Goal: Information Seeking & Learning: Learn about a topic

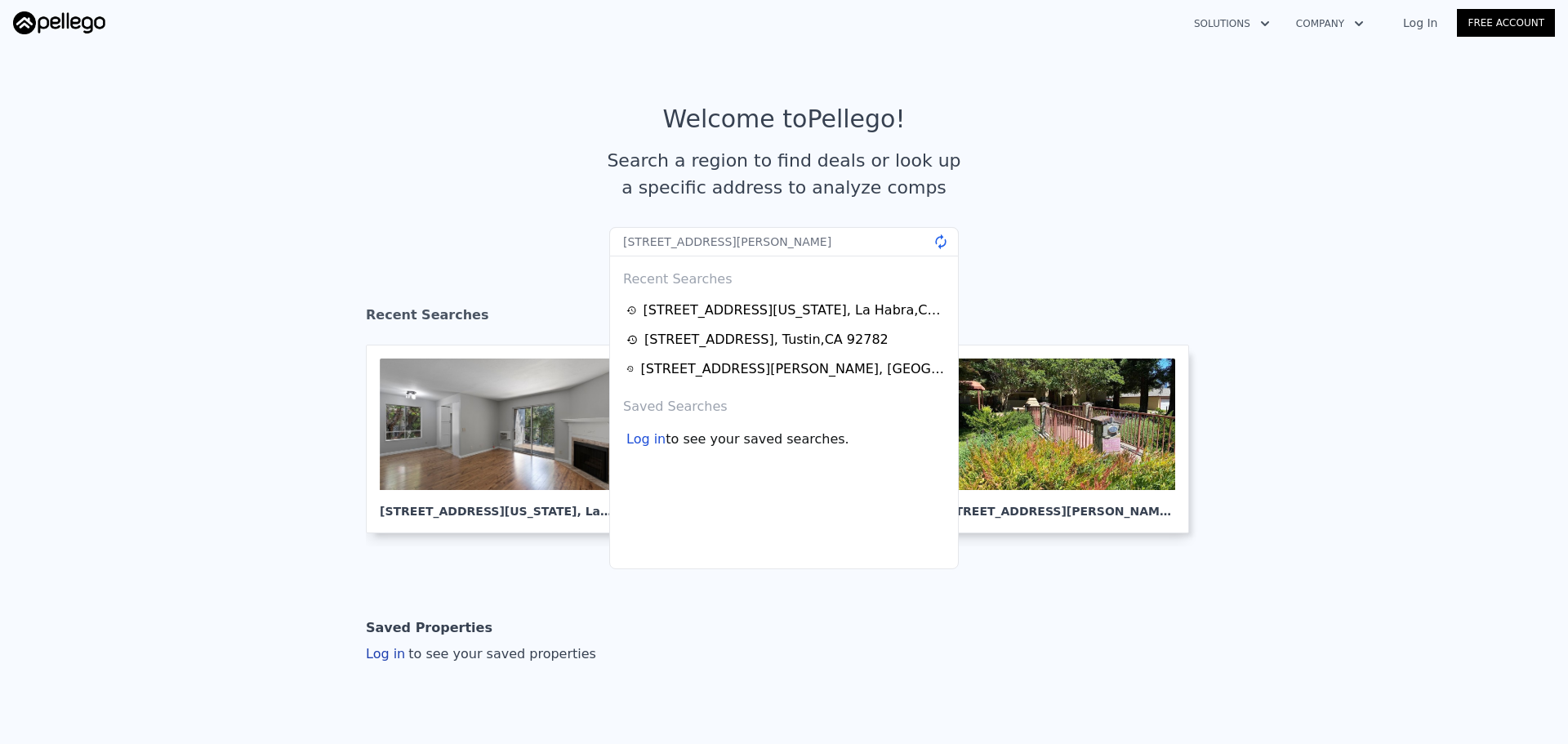
type input "[STREET_ADDRESS][PERSON_NAME]"
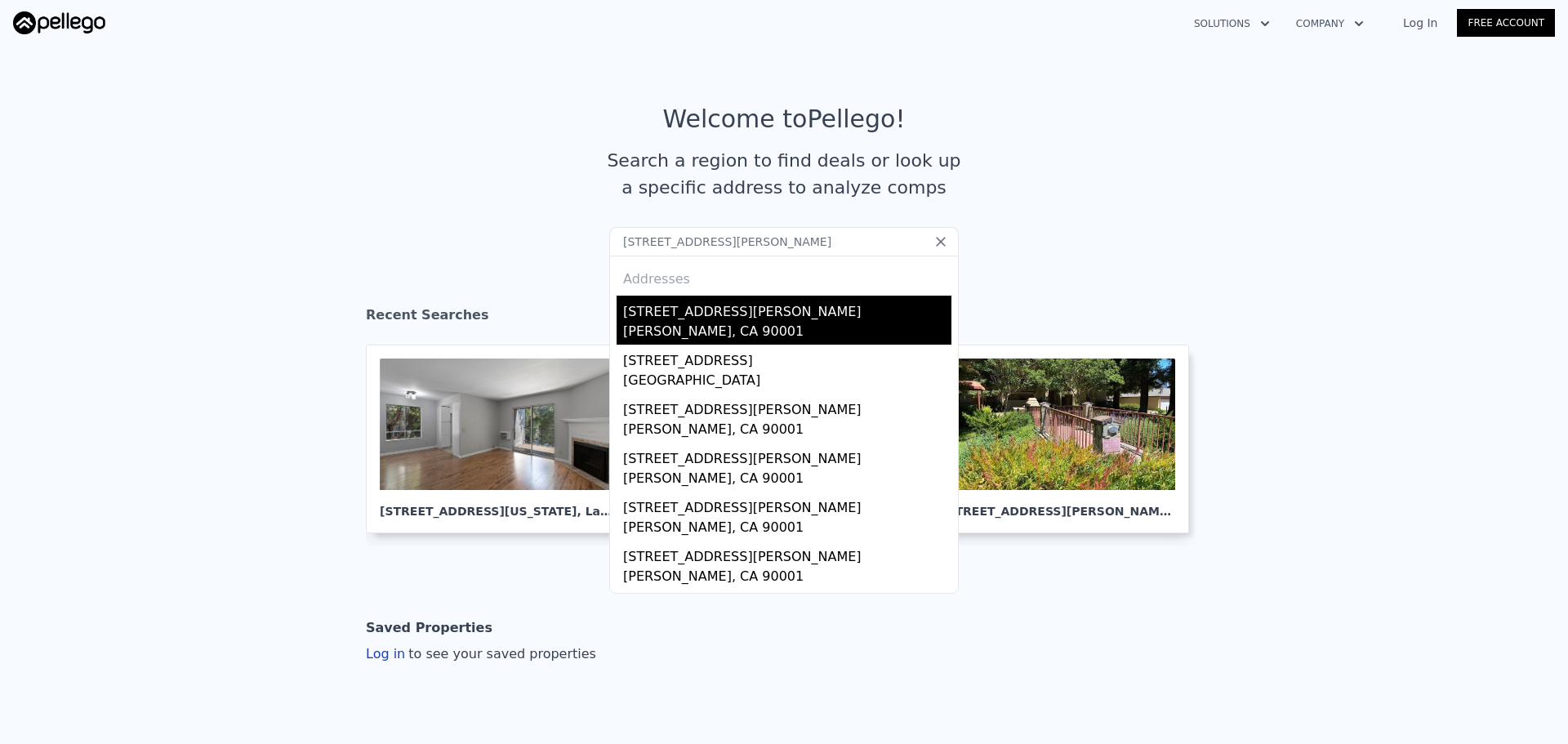
click at [747, 310] on div "[STREET_ADDRESS][PERSON_NAME]" at bounding box center [787, 309] width 328 height 27
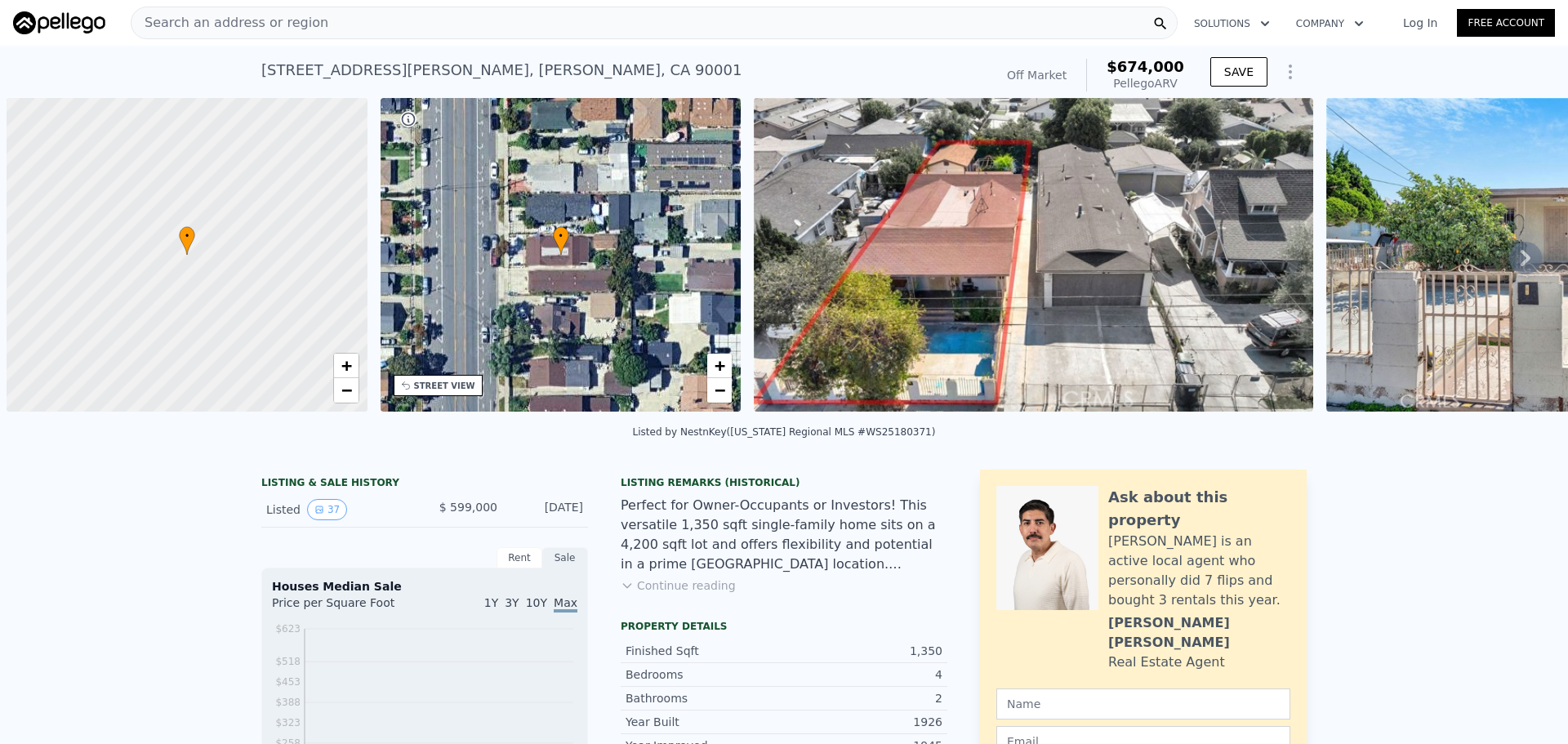
scroll to position [0, 7]
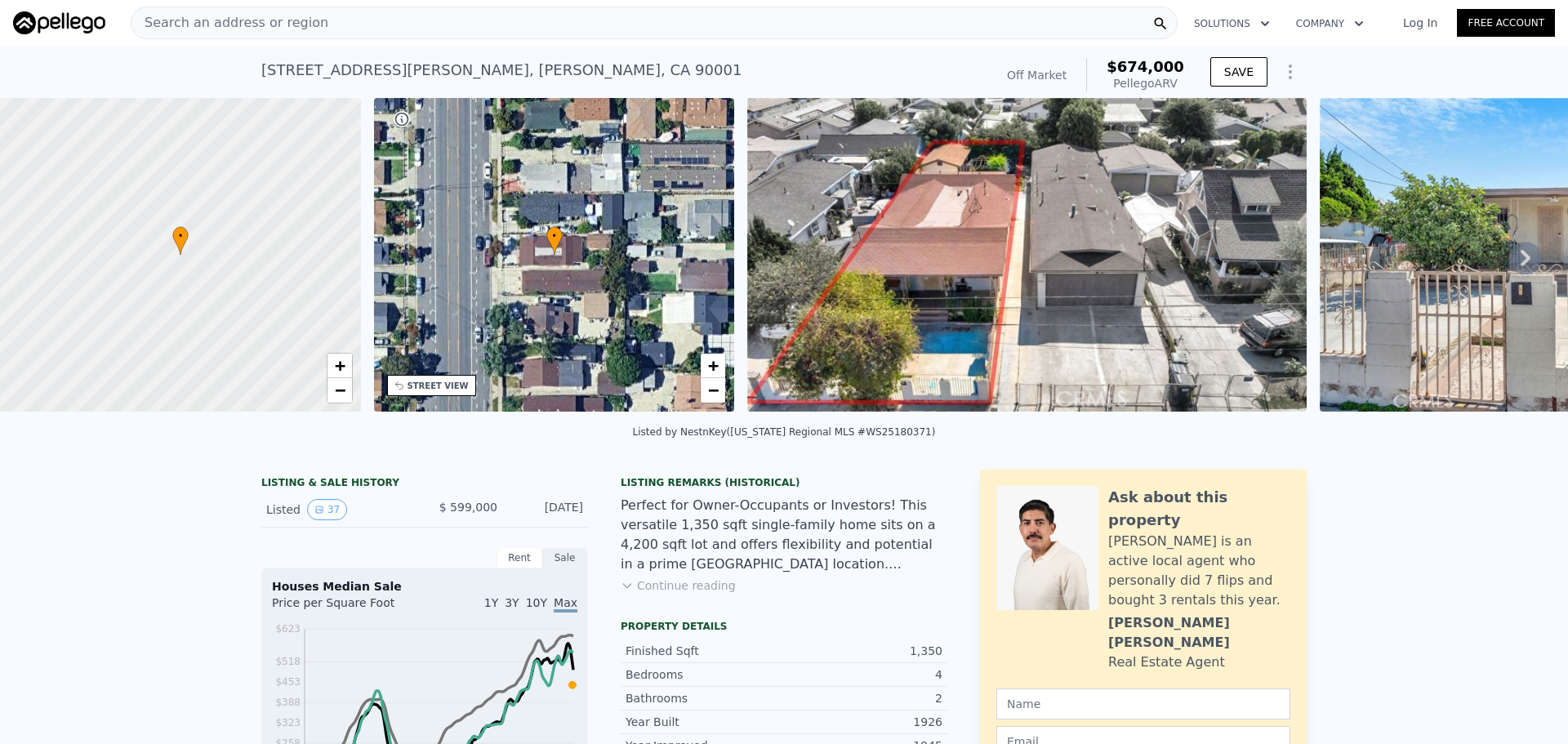
click at [348, 13] on div "Search an address or region" at bounding box center [655, 23] width 1047 height 32
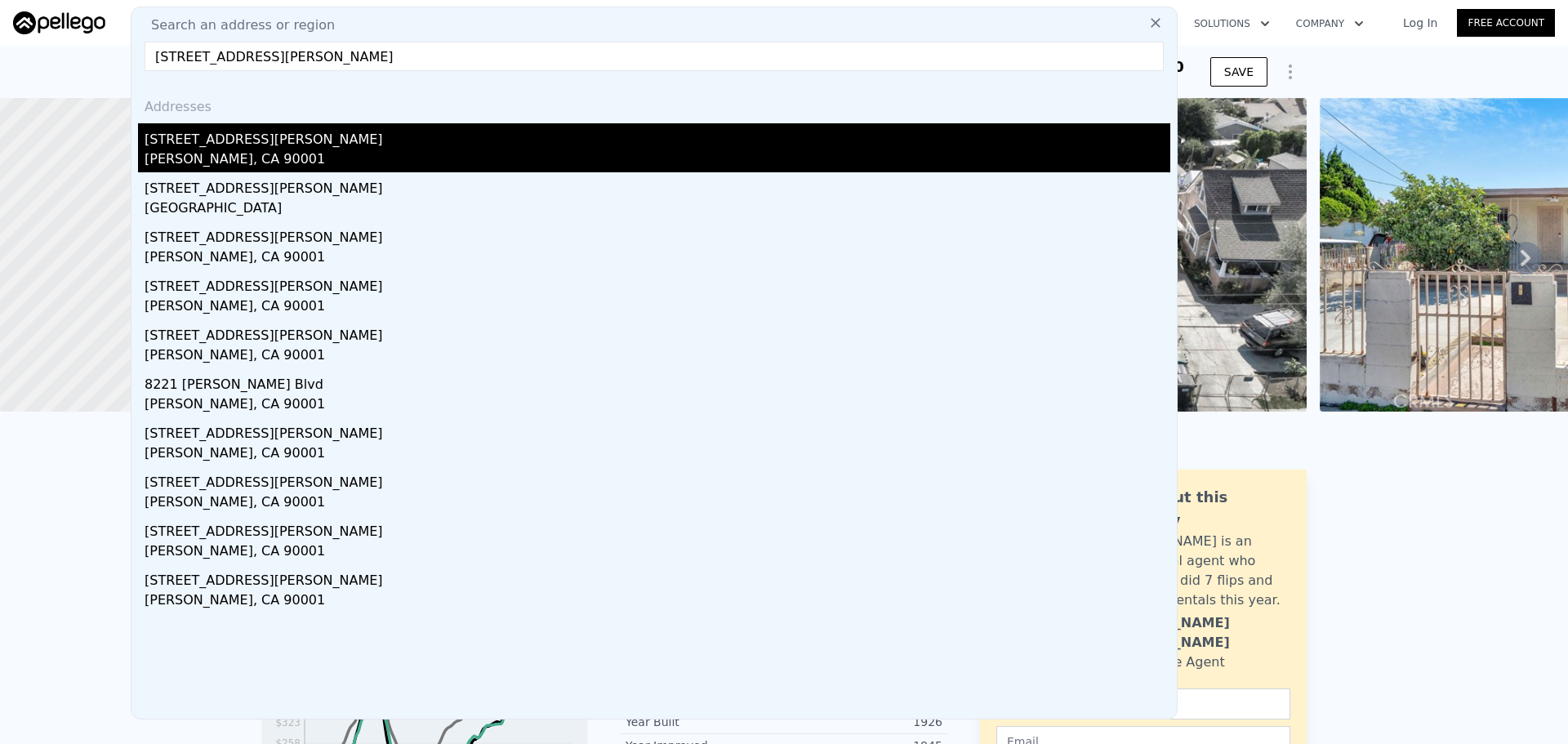
type input "[STREET_ADDRESS][PERSON_NAME]"
click at [191, 144] on div "[STREET_ADDRESS][PERSON_NAME]" at bounding box center [656, 137] width 1025 height 27
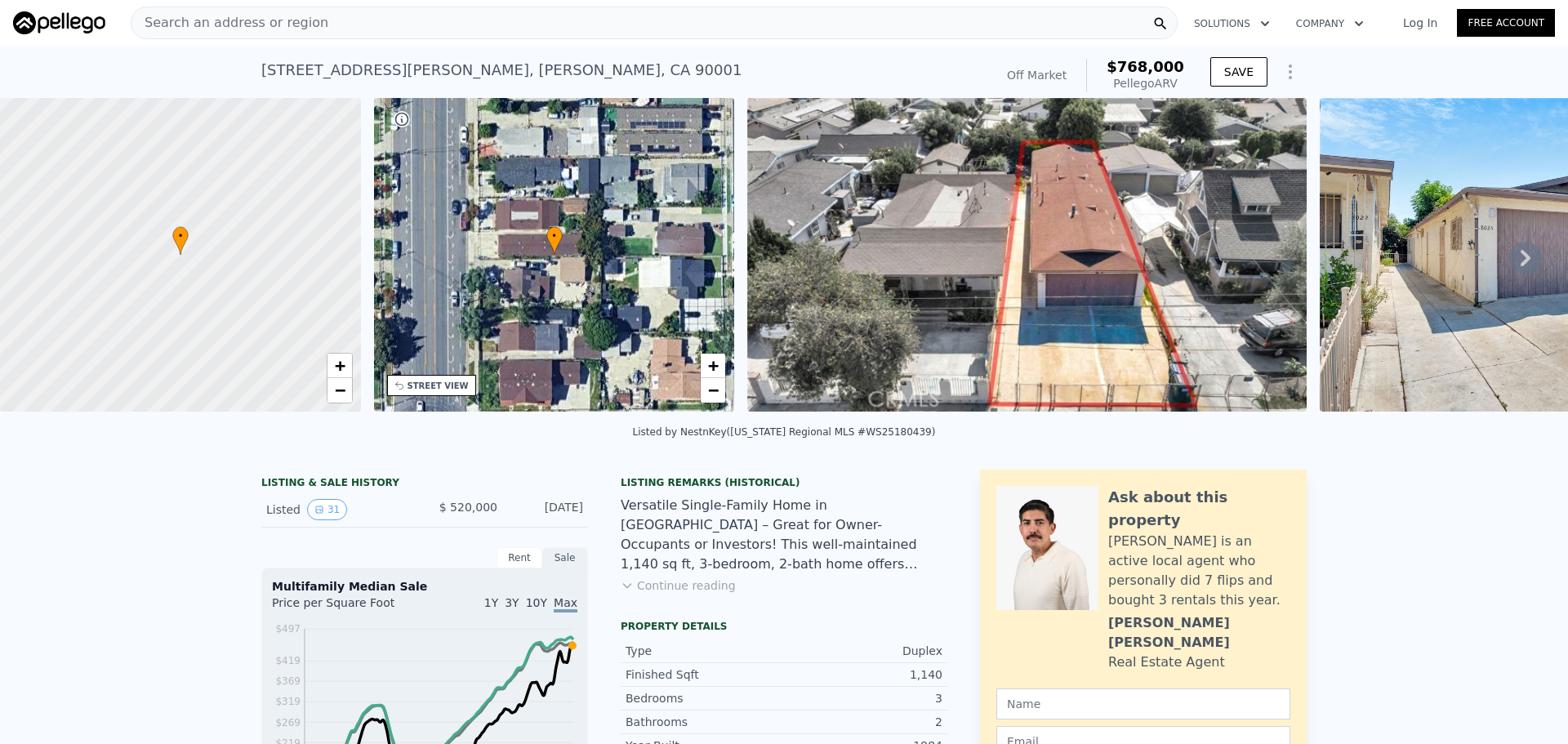
click at [431, 18] on div "Search an address or region" at bounding box center [655, 23] width 1047 height 32
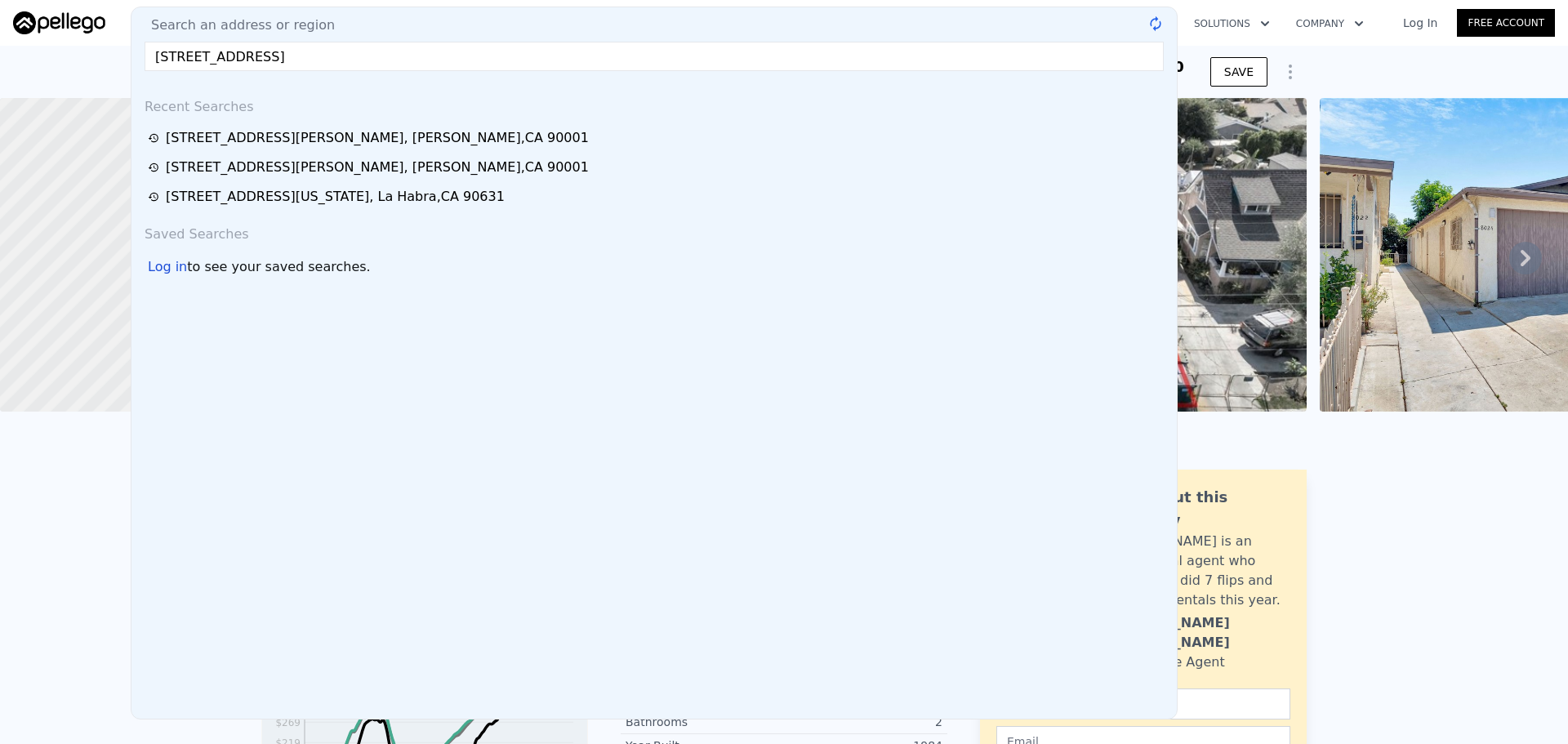
type input "[STREET_ADDRESS]"
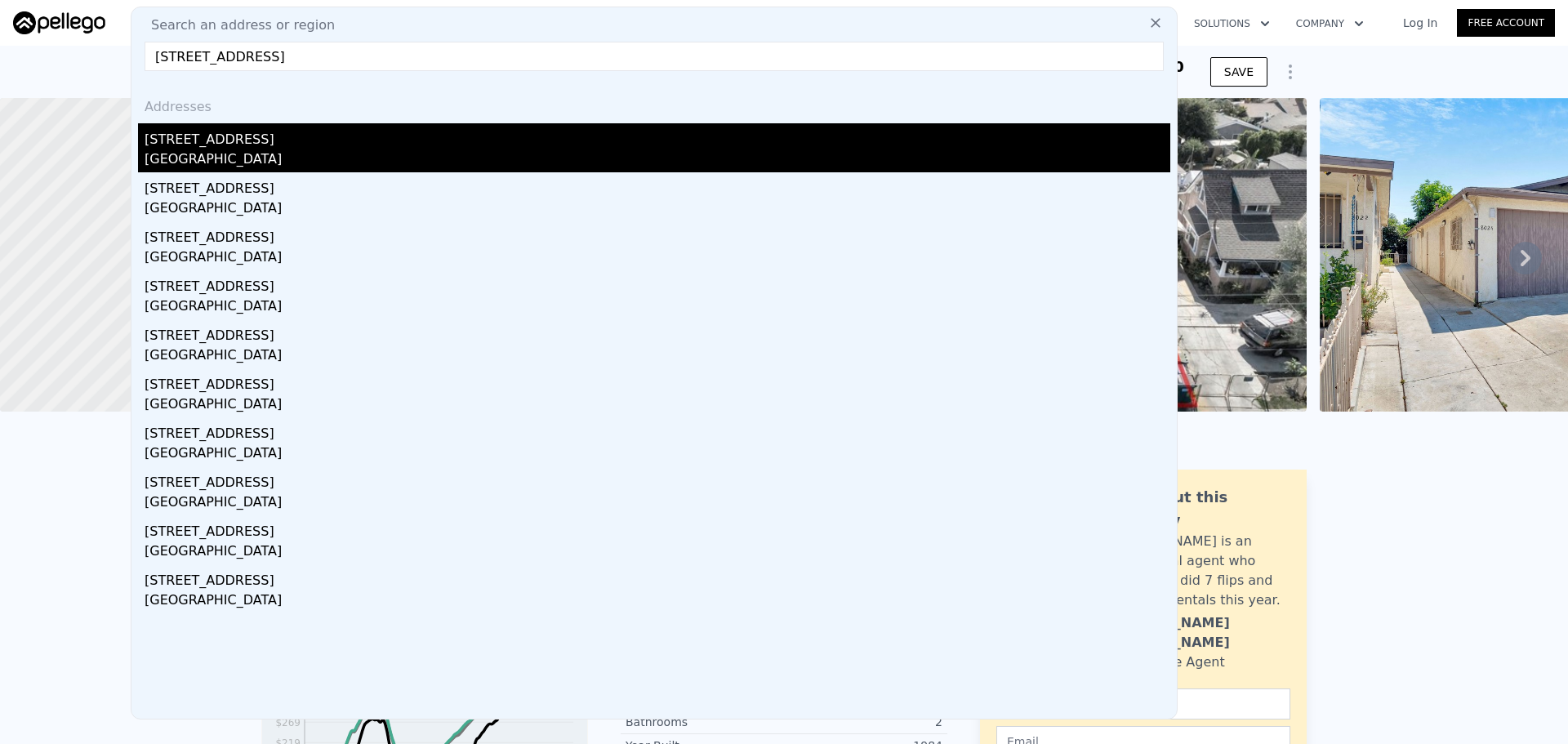
click at [288, 150] on div "[GEOGRAPHIC_DATA]" at bounding box center [656, 161] width 1025 height 23
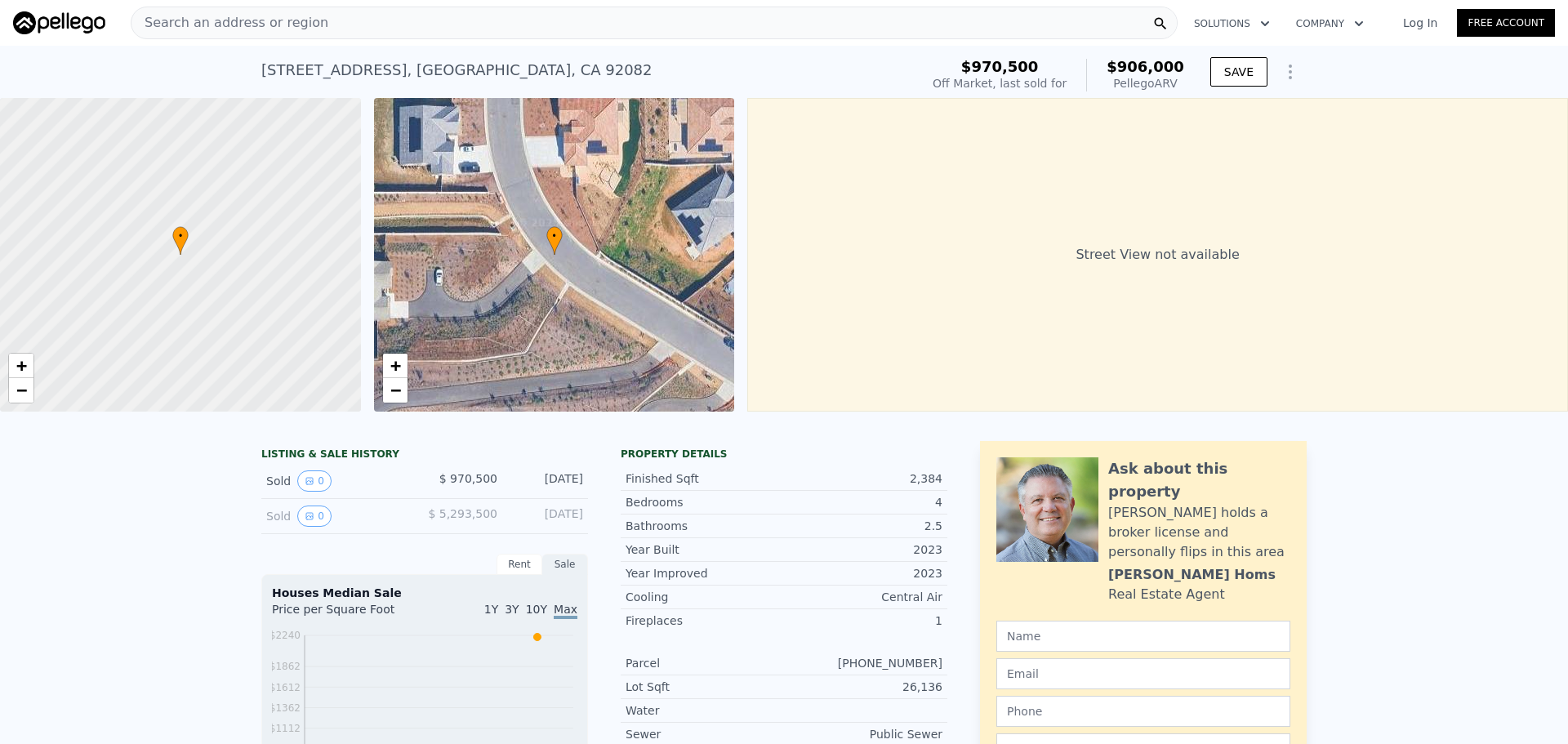
click at [407, 26] on div "Search an address or region" at bounding box center [655, 23] width 1047 height 32
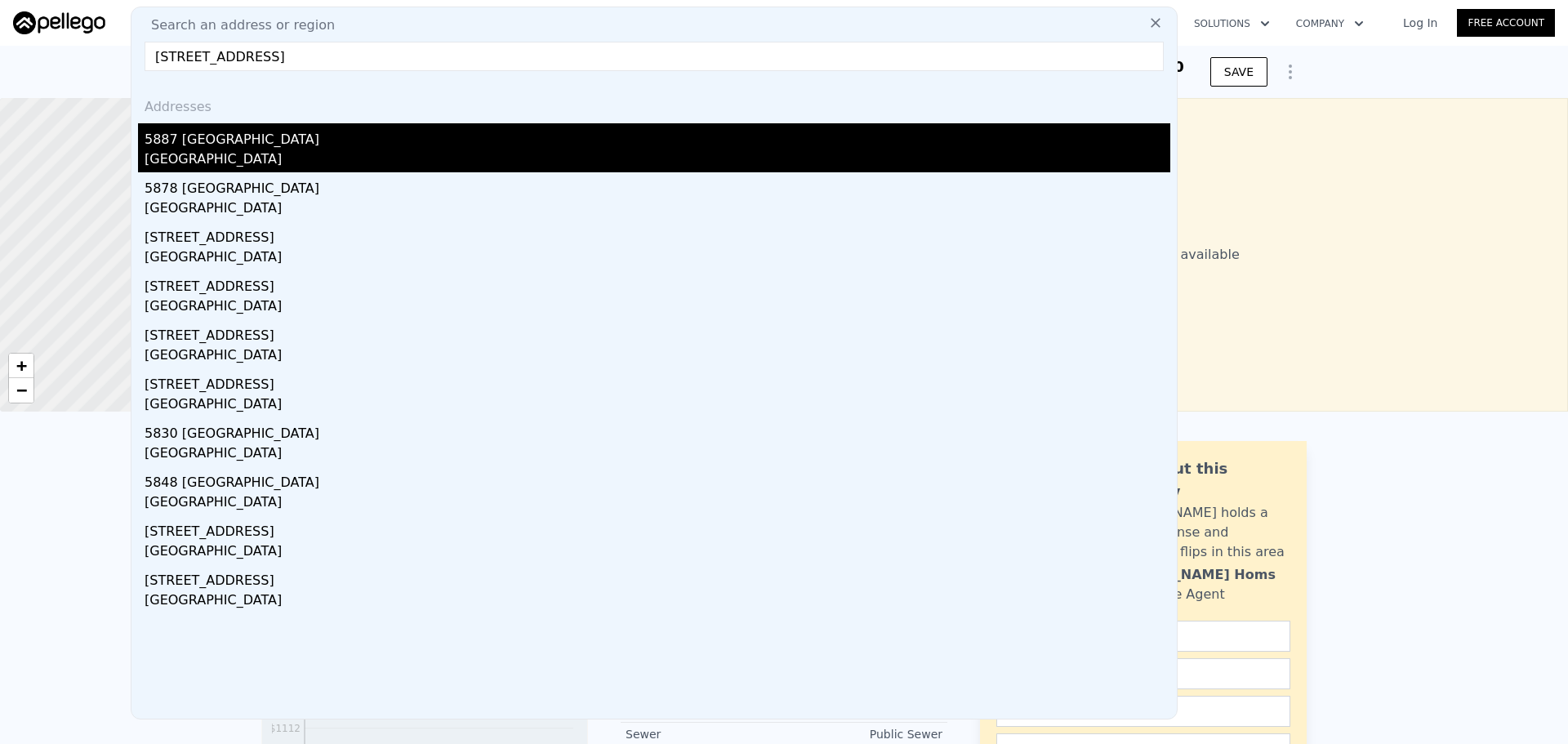
type input "[STREET_ADDRESS]"
click at [430, 165] on div "[GEOGRAPHIC_DATA]" at bounding box center [656, 161] width 1025 height 23
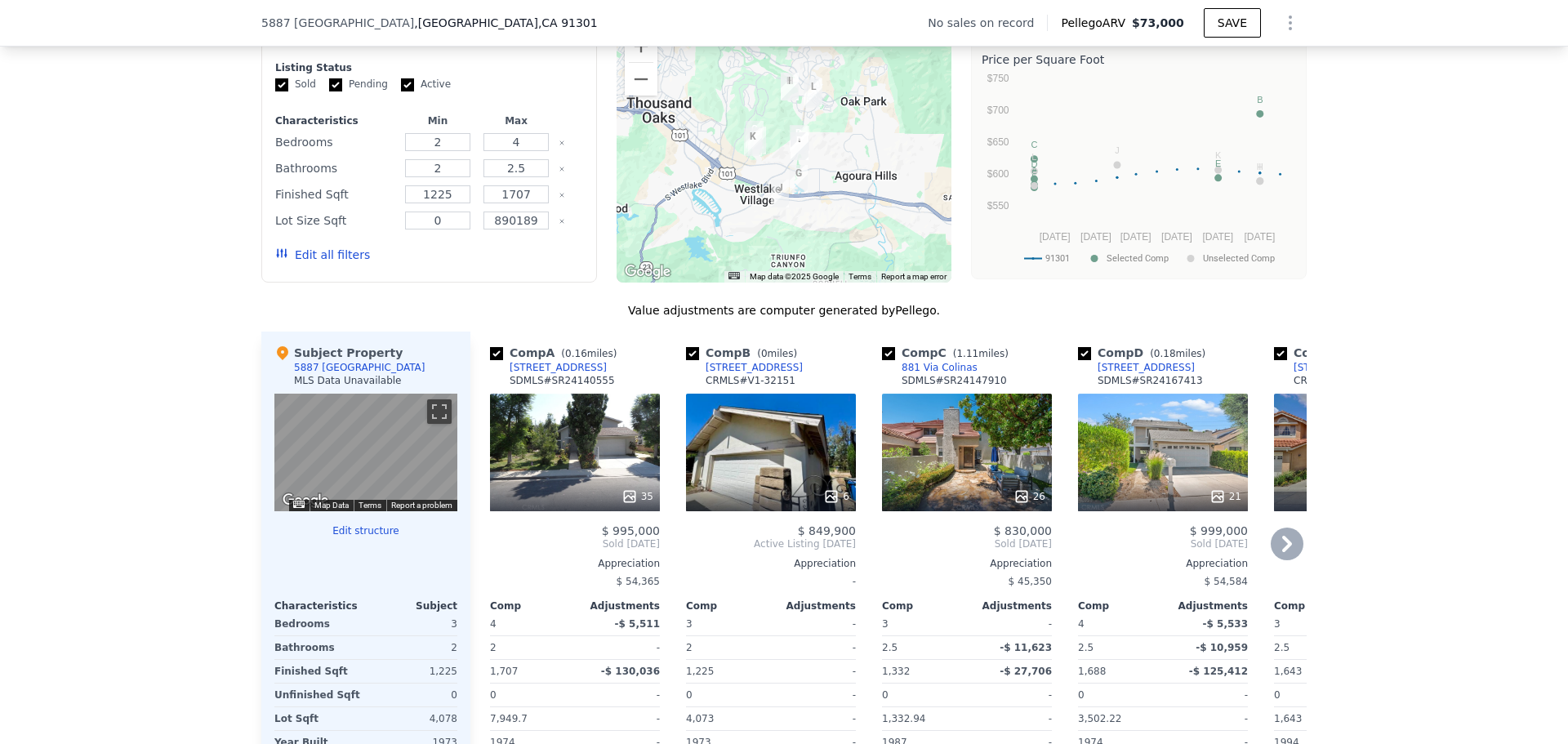
scroll to position [1302, 0]
click at [1146, 22] on span "$73,000" at bounding box center [1157, 23] width 52 height 13
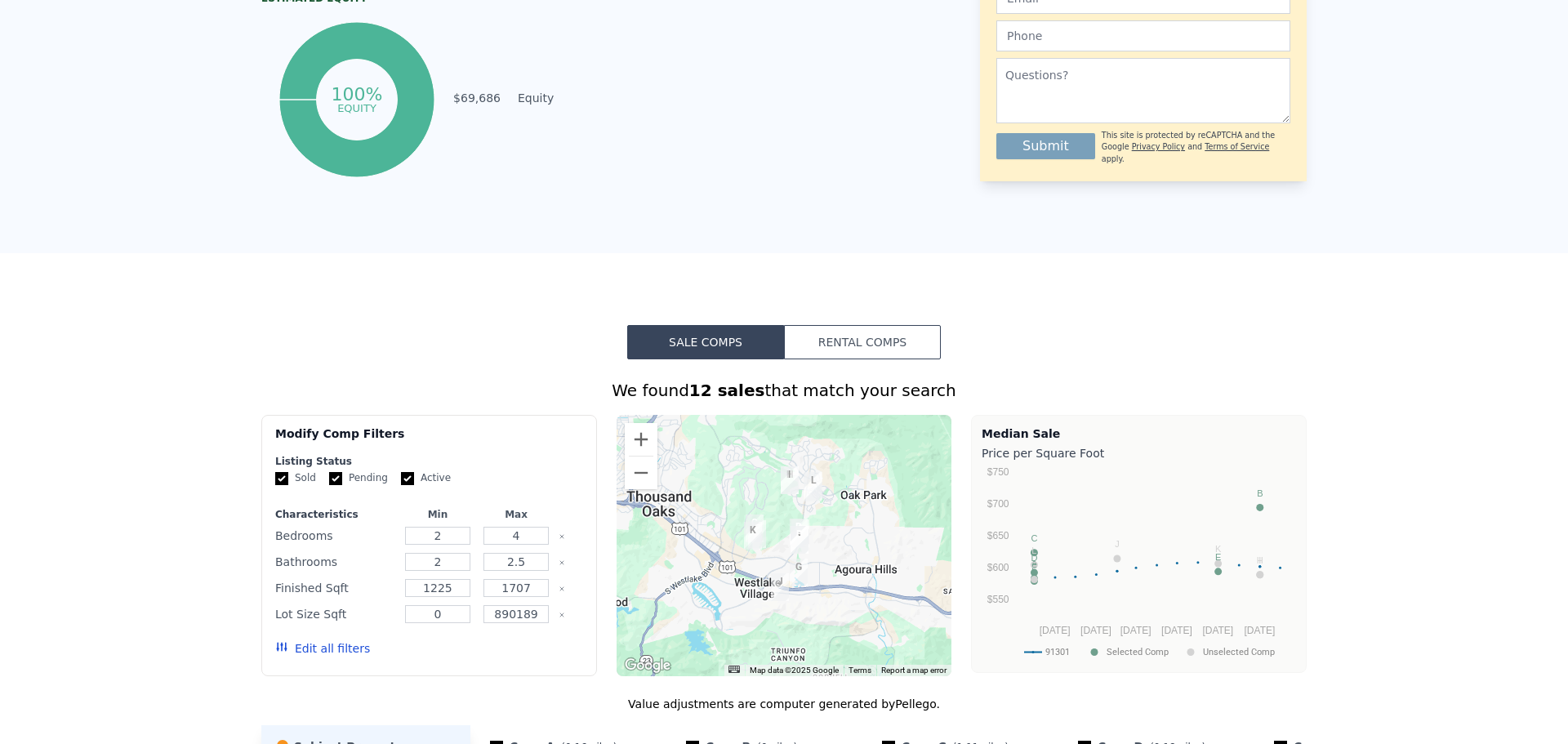
scroll to position [0, 0]
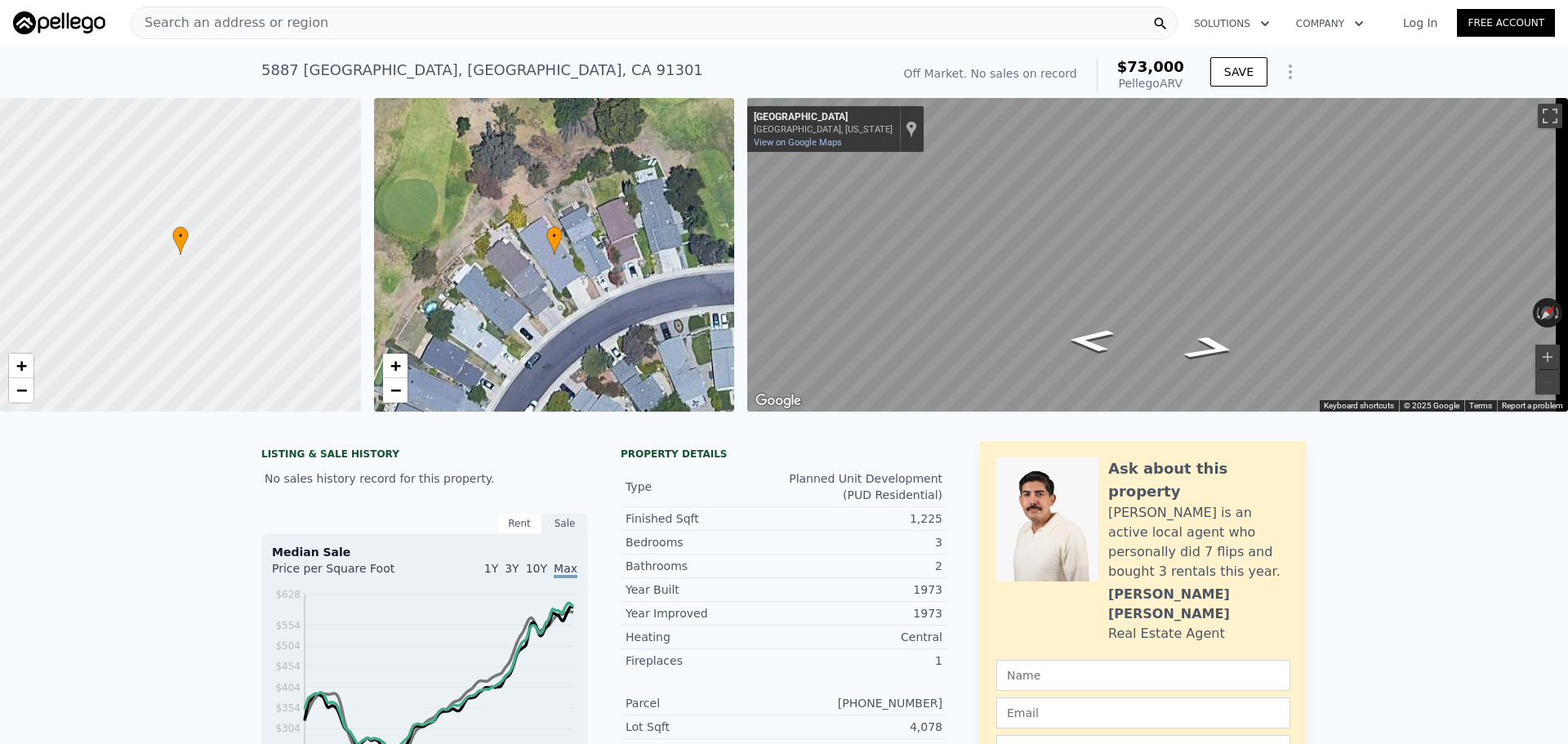
drag, startPoint x: 409, startPoint y: 13, endPoint x: 453, endPoint y: 0, distance: 45.9
click at [409, 13] on div "Search an address or region" at bounding box center [655, 23] width 1047 height 32
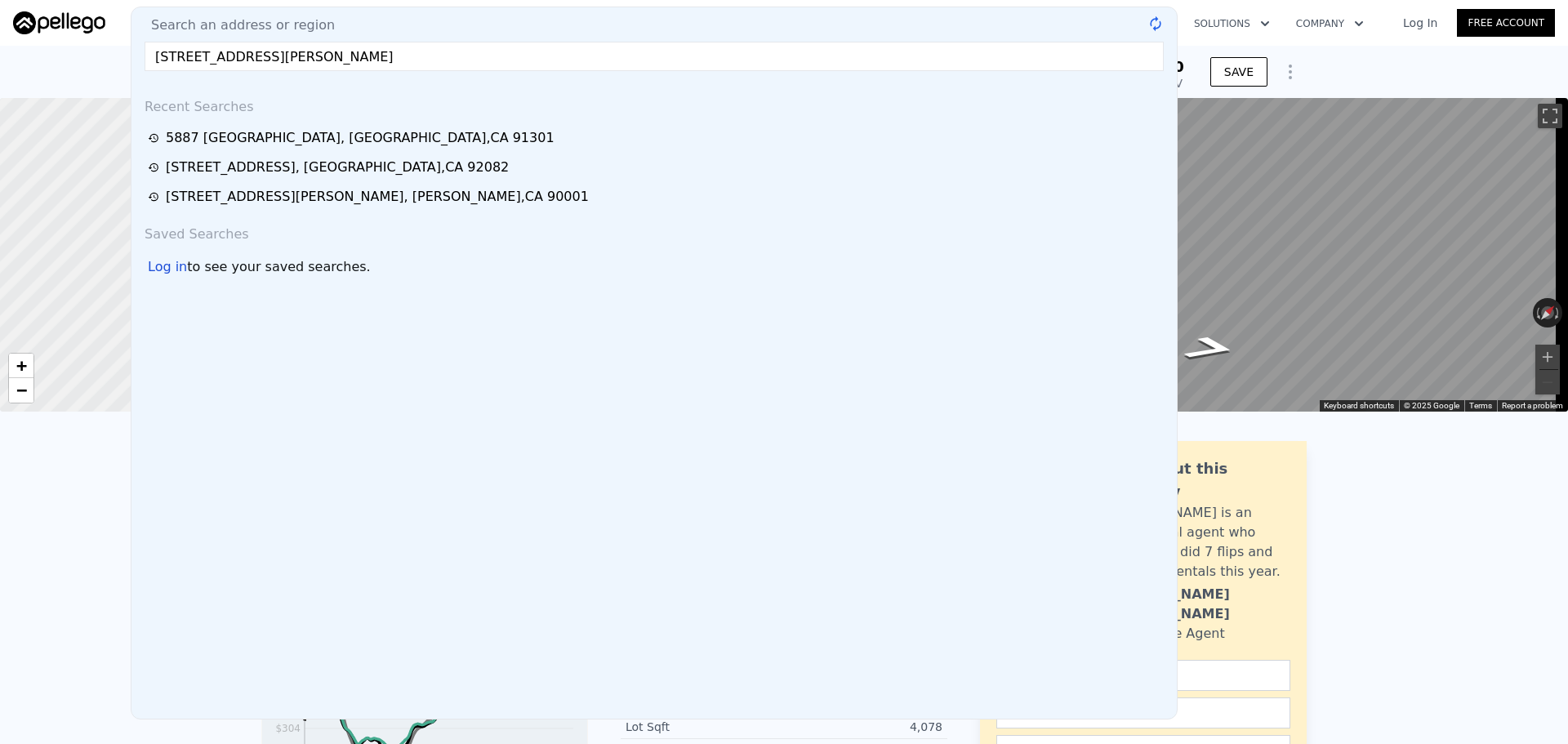
type input "[STREET_ADDRESS][PERSON_NAME]"
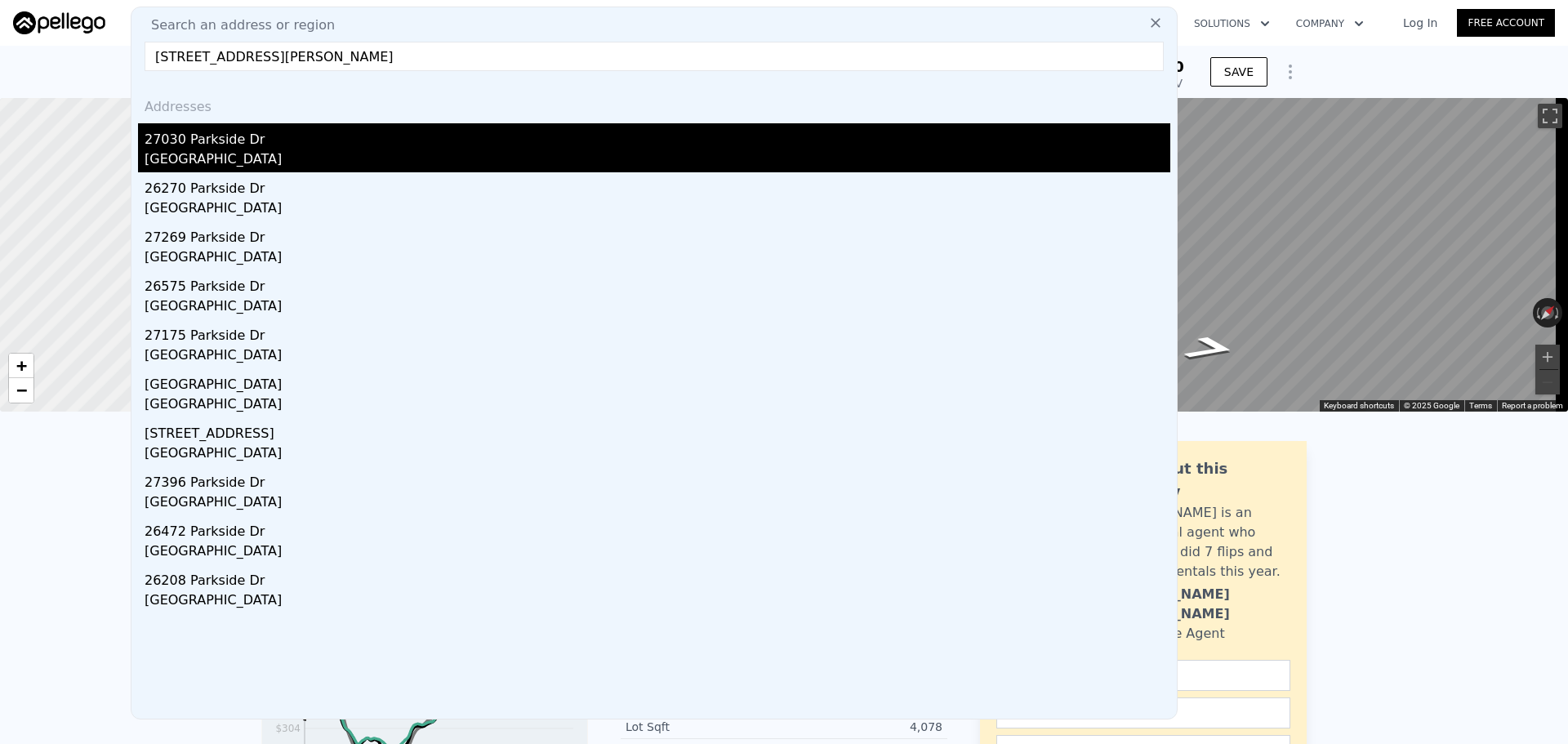
click at [304, 125] on div "27030 Parkside Dr" at bounding box center [656, 137] width 1025 height 27
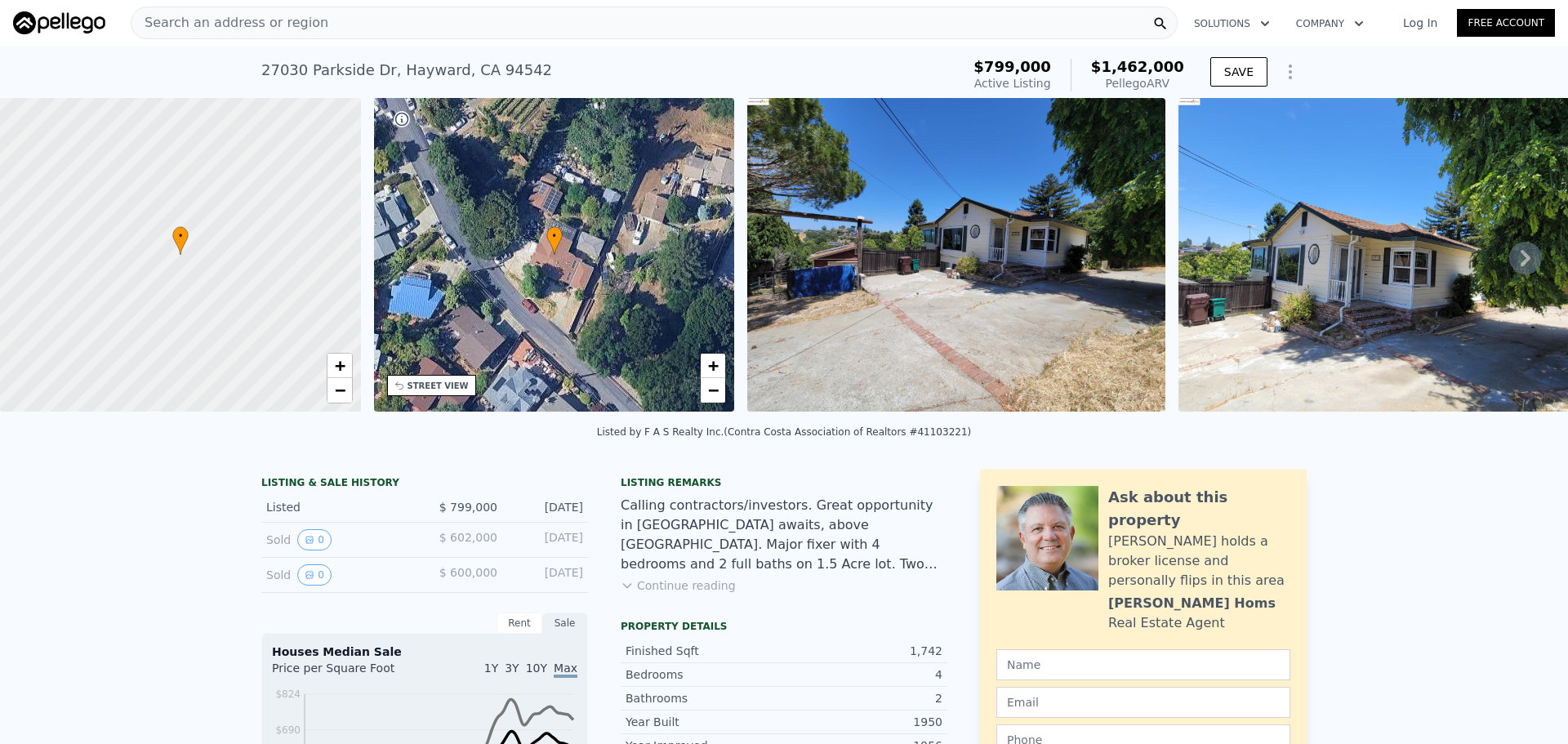
click at [381, 27] on div "Search an address or region" at bounding box center [655, 23] width 1047 height 32
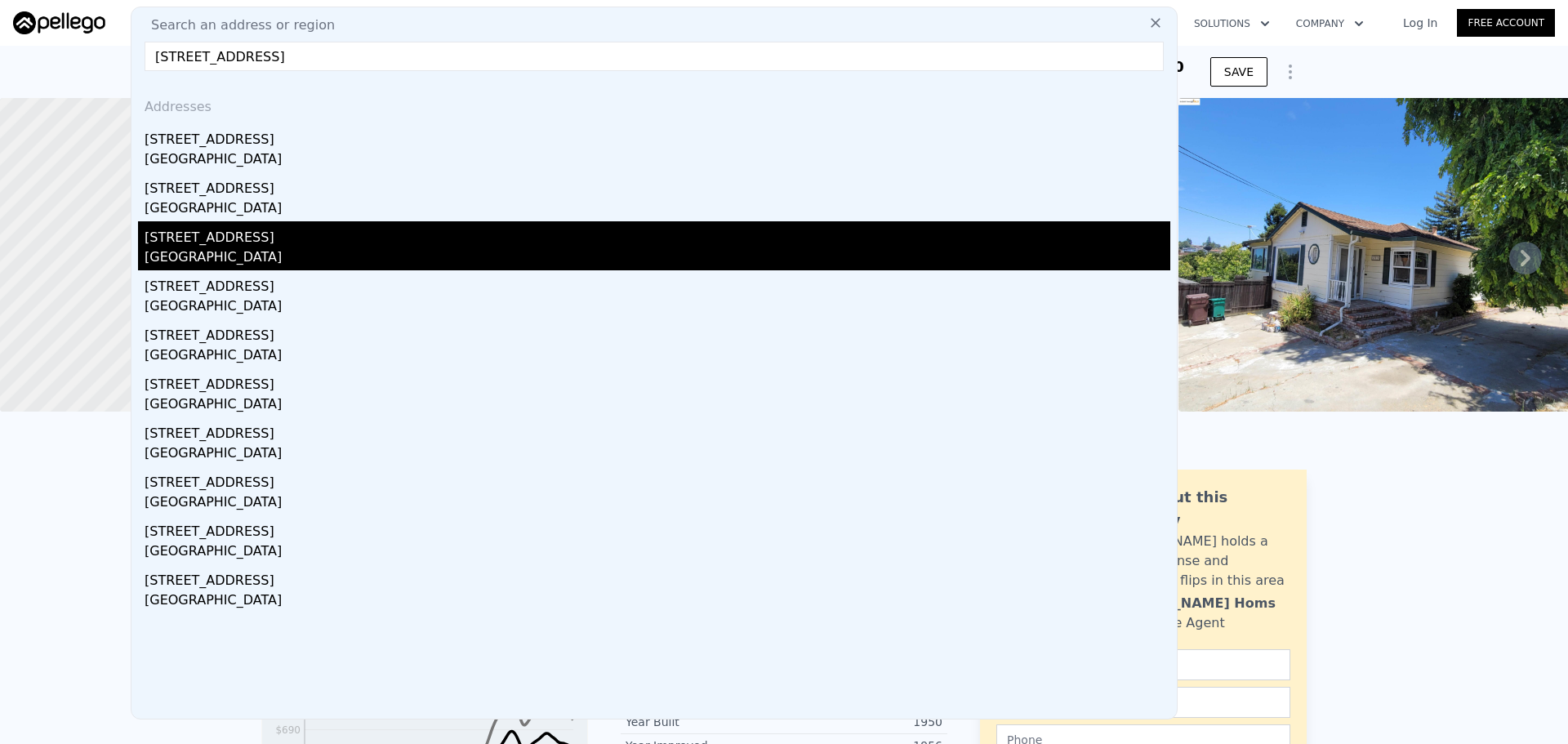
type input "[STREET_ADDRESS]"
click at [305, 243] on div "[STREET_ADDRESS]" at bounding box center [656, 234] width 1025 height 27
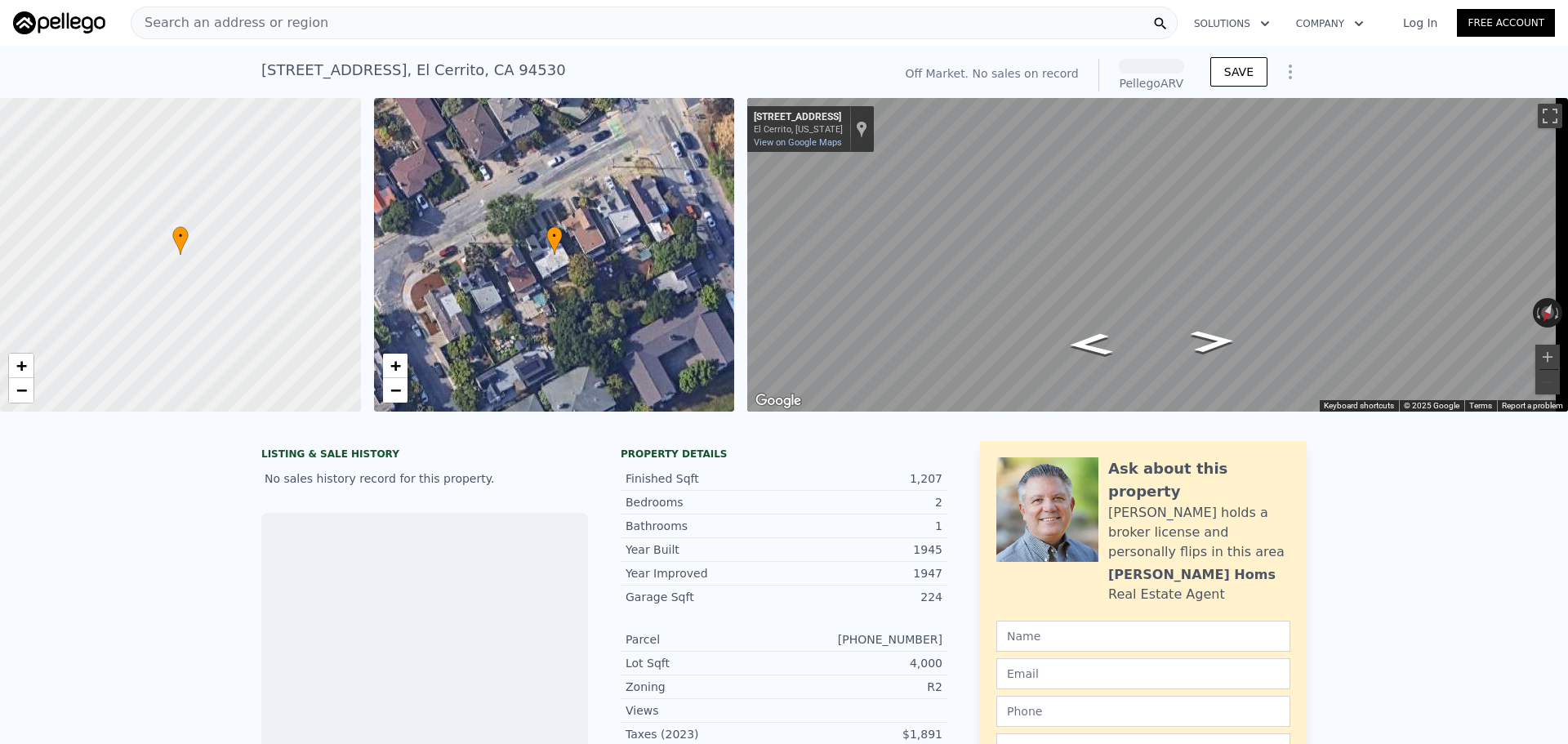
click at [387, 25] on div "Search an address or region" at bounding box center [655, 23] width 1047 height 32
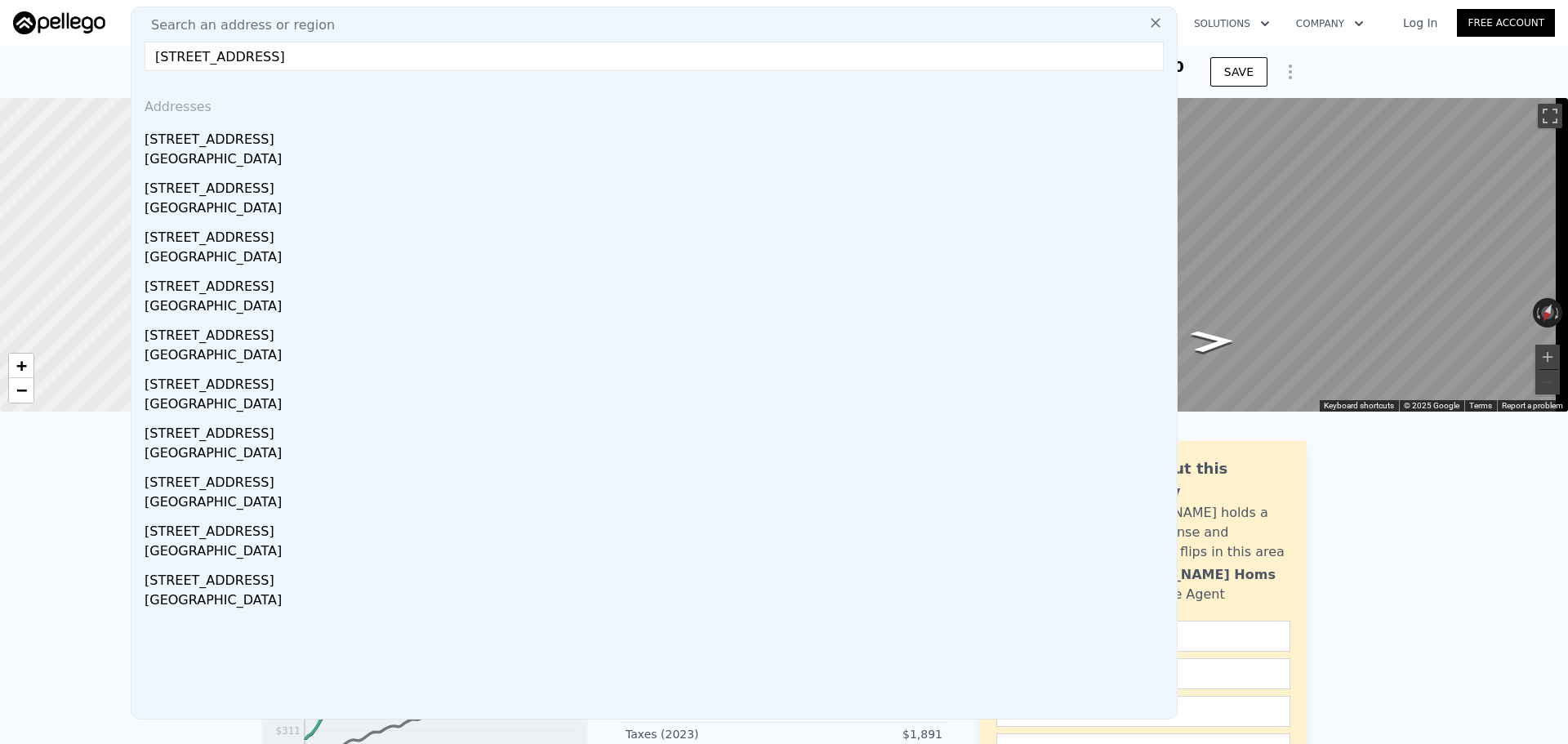
drag, startPoint x: 308, startPoint y: 57, endPoint x: 243, endPoint y: 61, distance: 65.1
click at [243, 61] on input "[STREET_ADDRESS]" at bounding box center [654, 56] width 1020 height 29
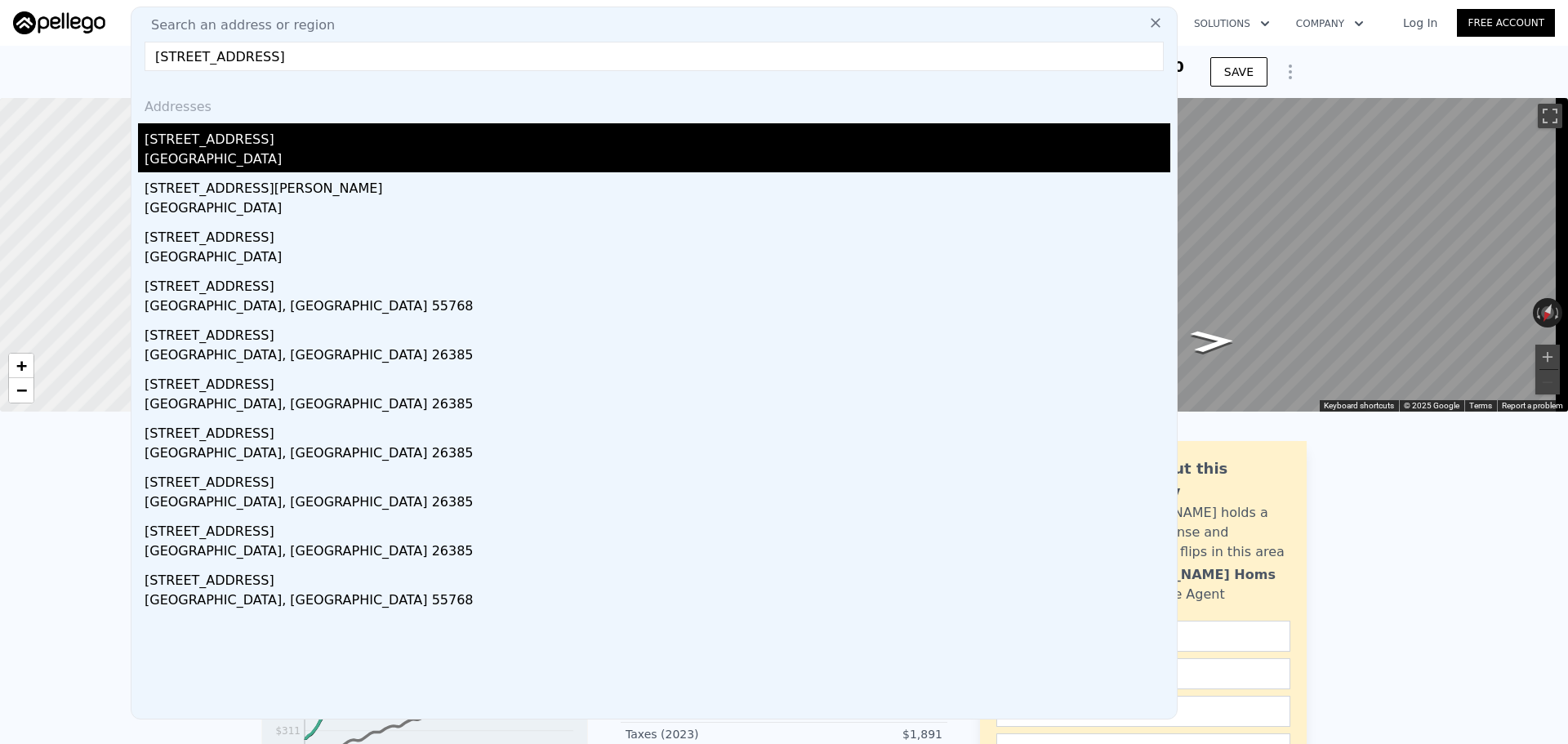
type input "[STREET_ADDRESS]"
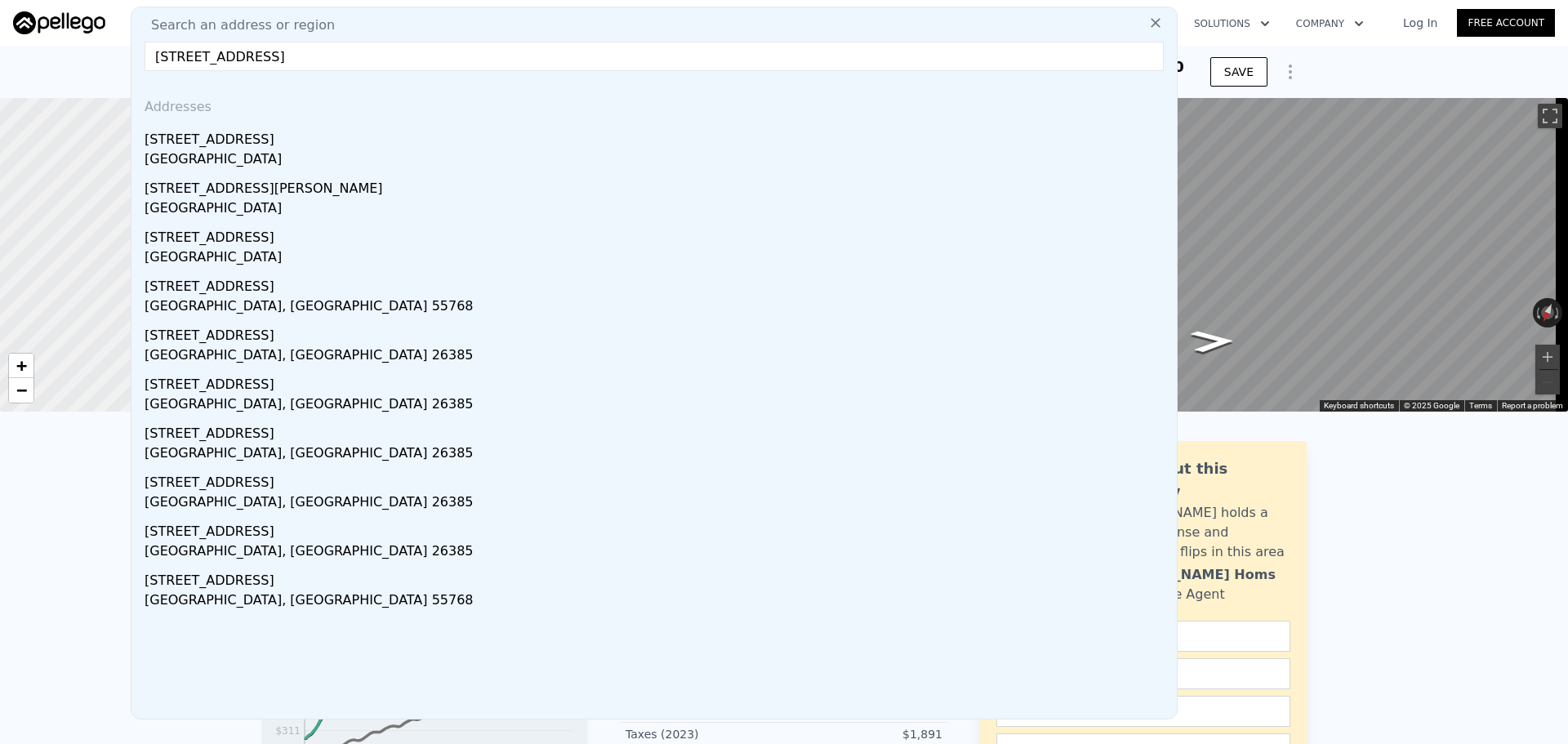
click at [296, 150] on div "[GEOGRAPHIC_DATA]" at bounding box center [656, 161] width 1025 height 23
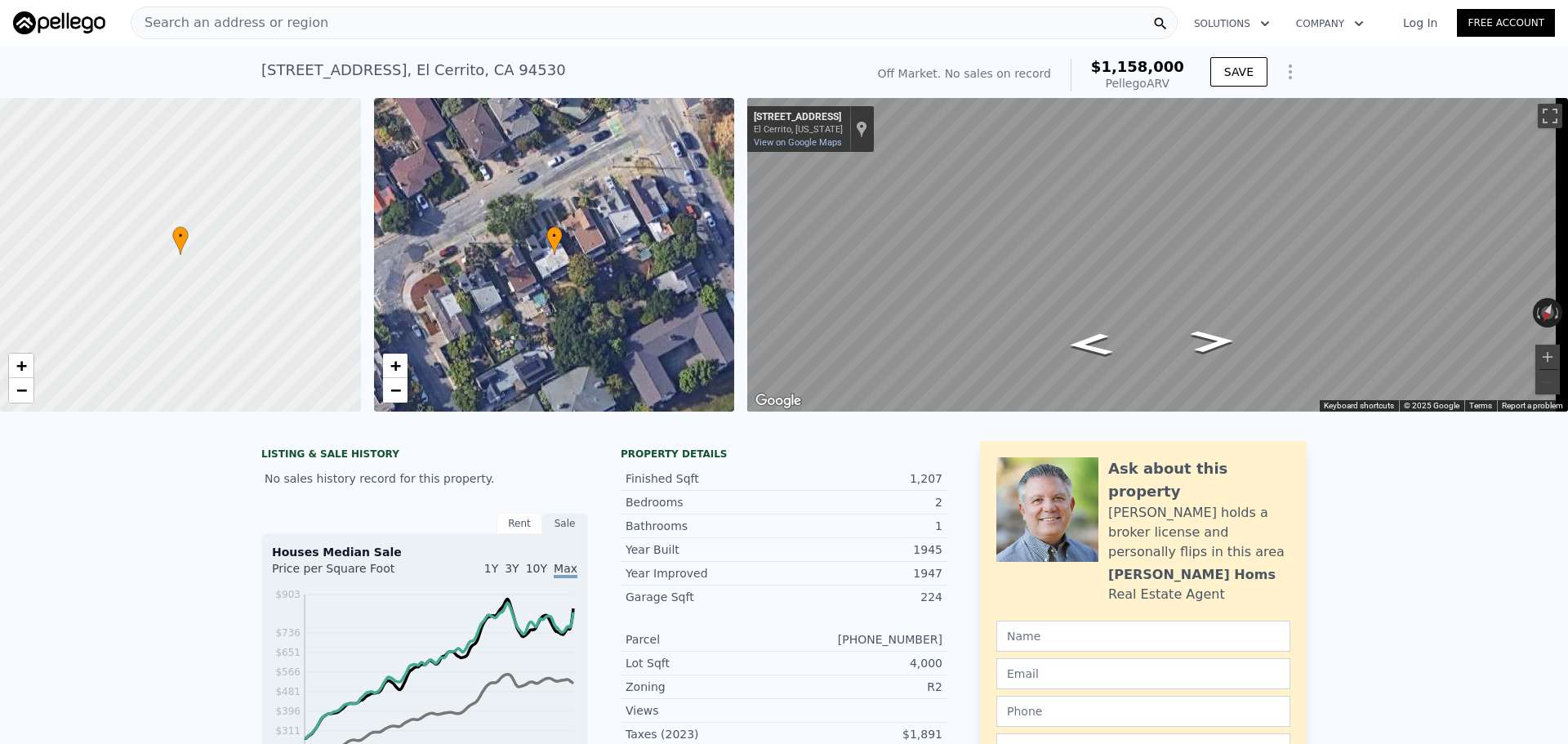
type input "3"
type input "815"
type input "1389"
type input "5200"
checkbox input "true"
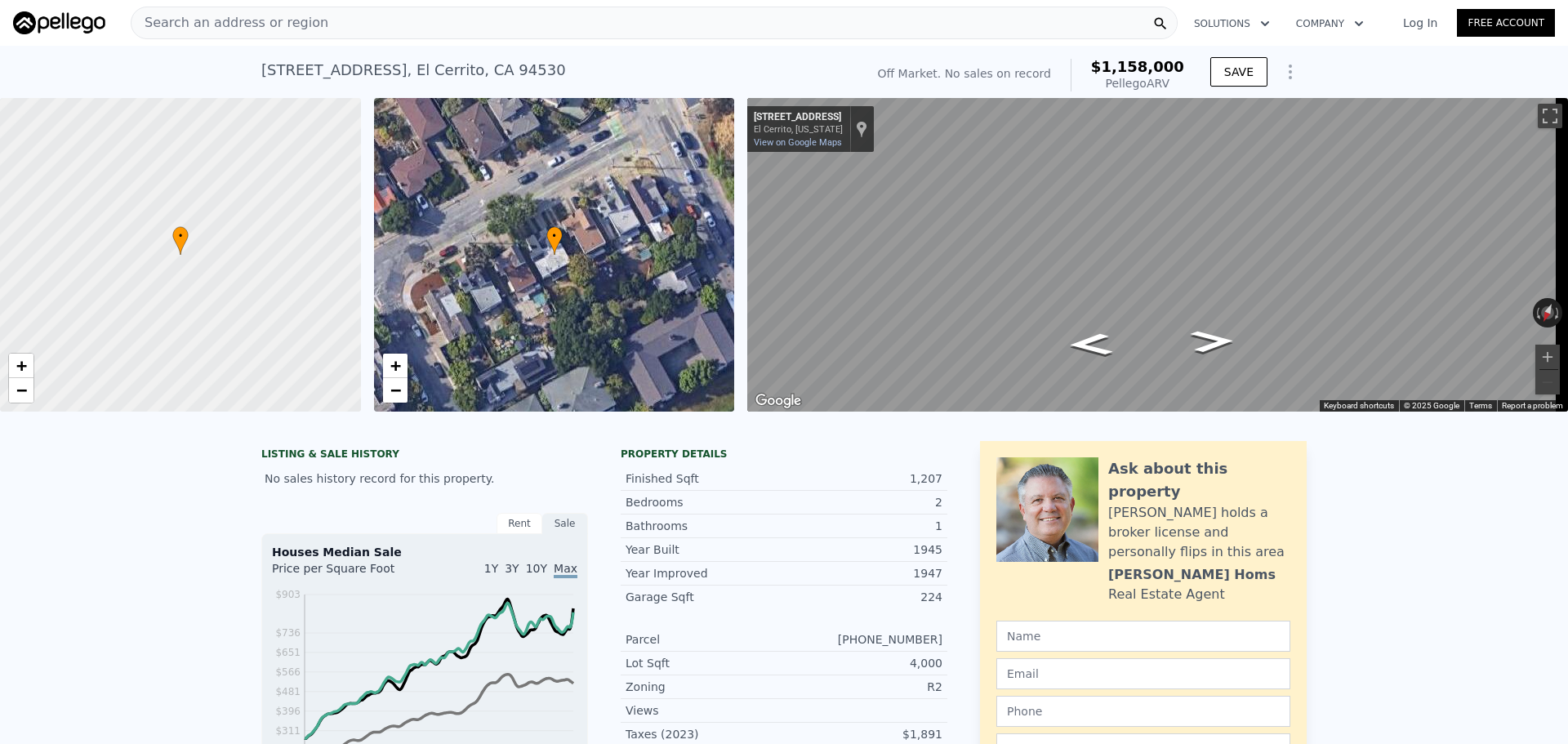
checkbox input "true"
type input "$ 926,000"
type input "6"
type input "$ 233,329"
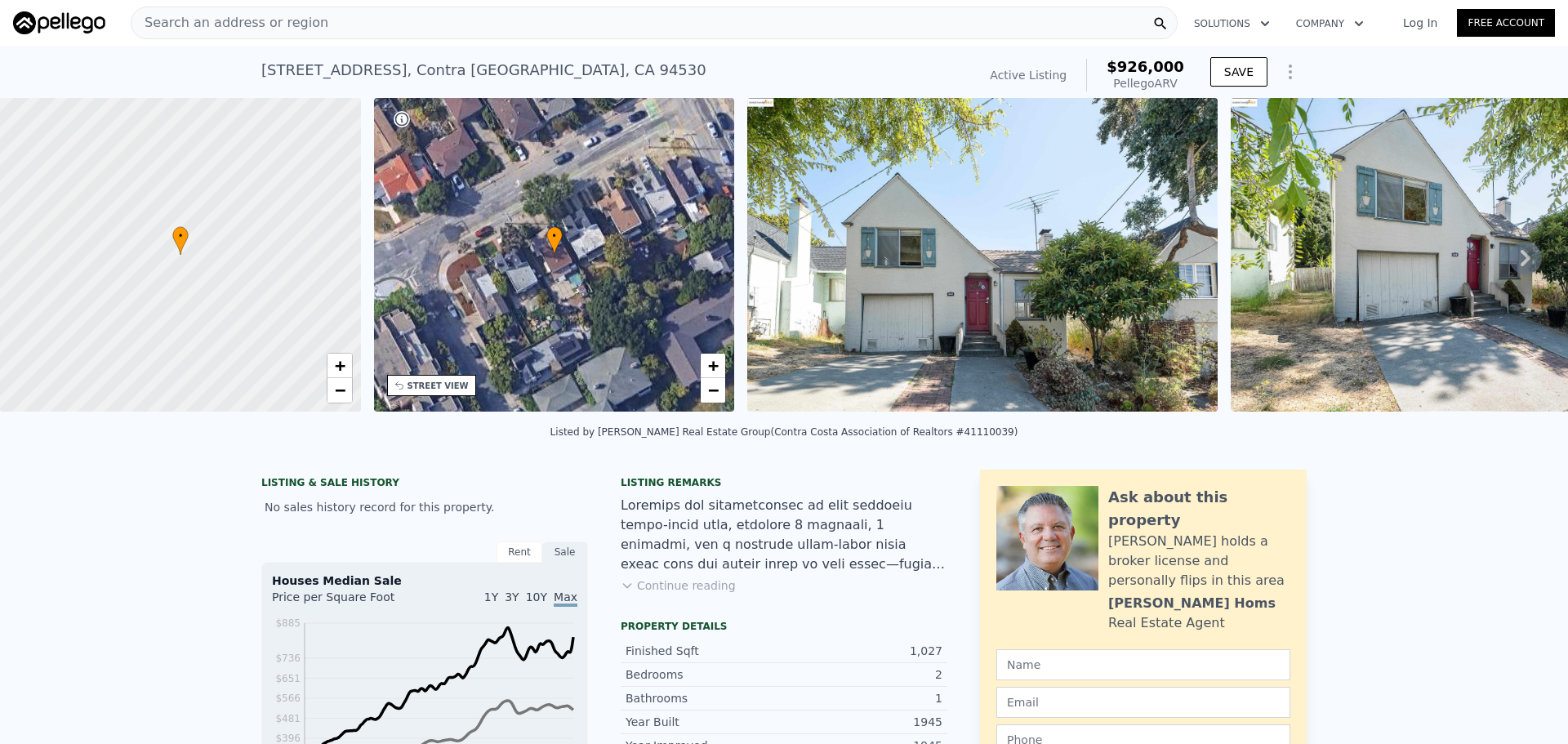
click at [397, 28] on div "Search an address or region" at bounding box center [655, 23] width 1047 height 32
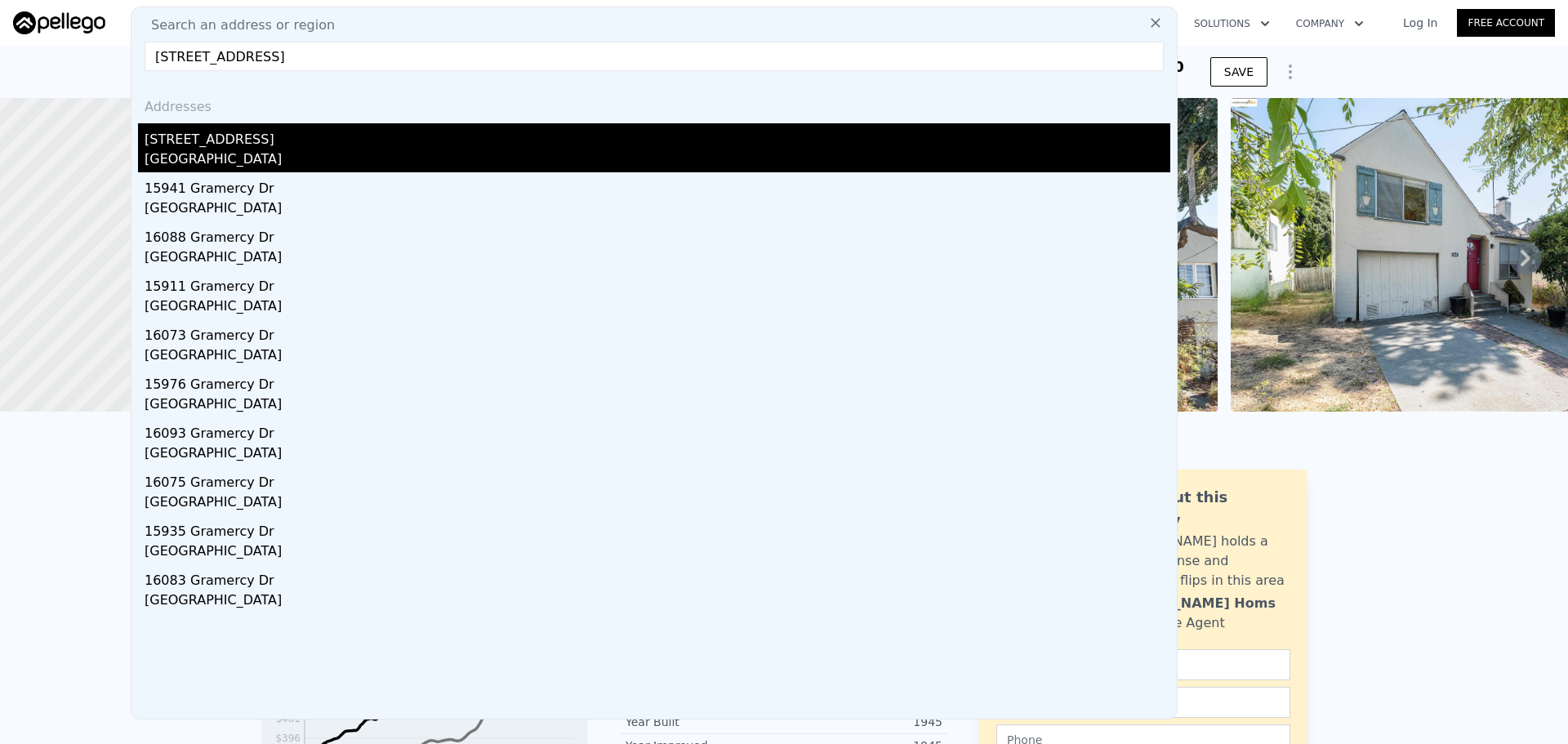
type input "[STREET_ADDRESS]"
click at [350, 139] on div "[STREET_ADDRESS]" at bounding box center [656, 137] width 1025 height 27
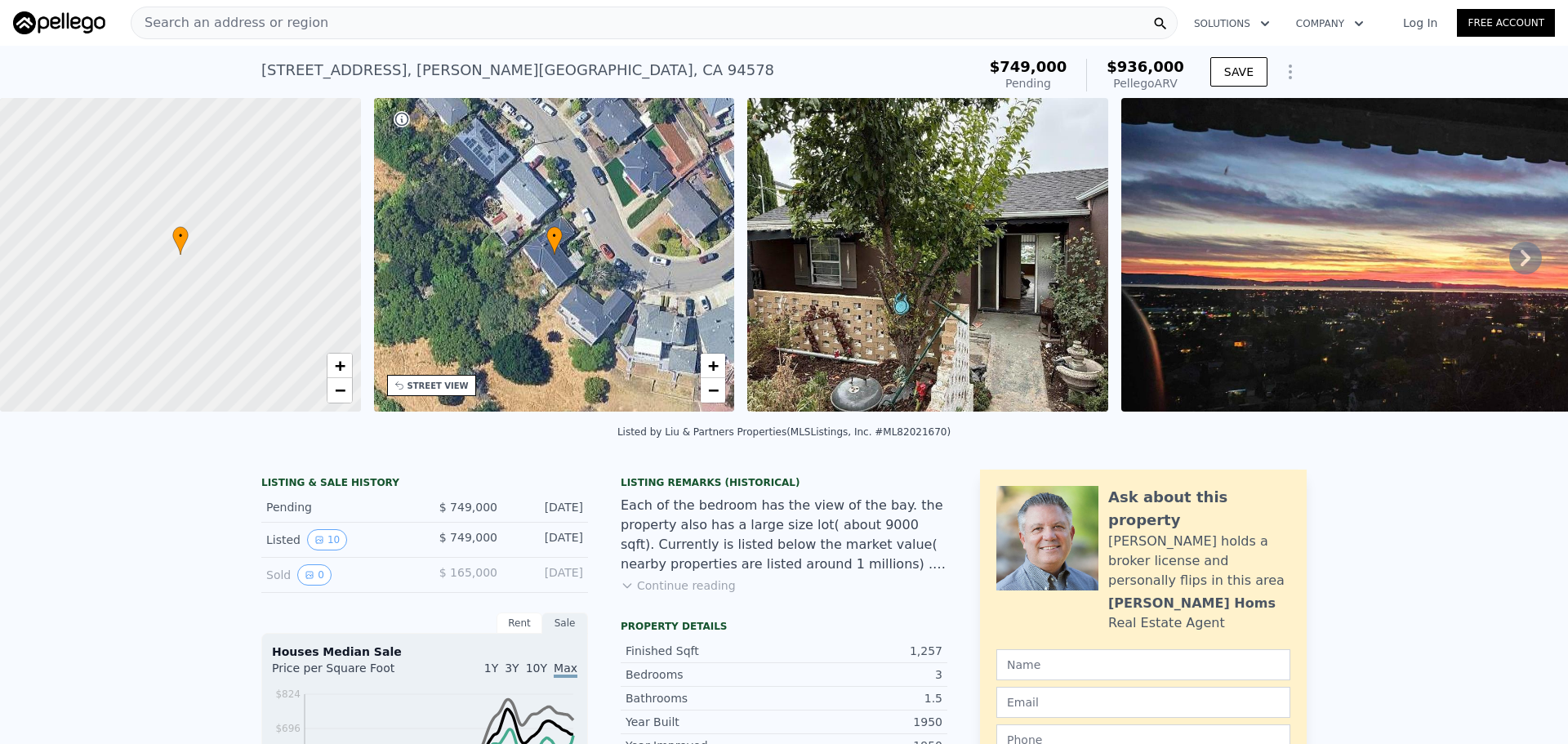
click at [438, 376] on div "STREET VIEW" at bounding box center [432, 385] width 89 height 21
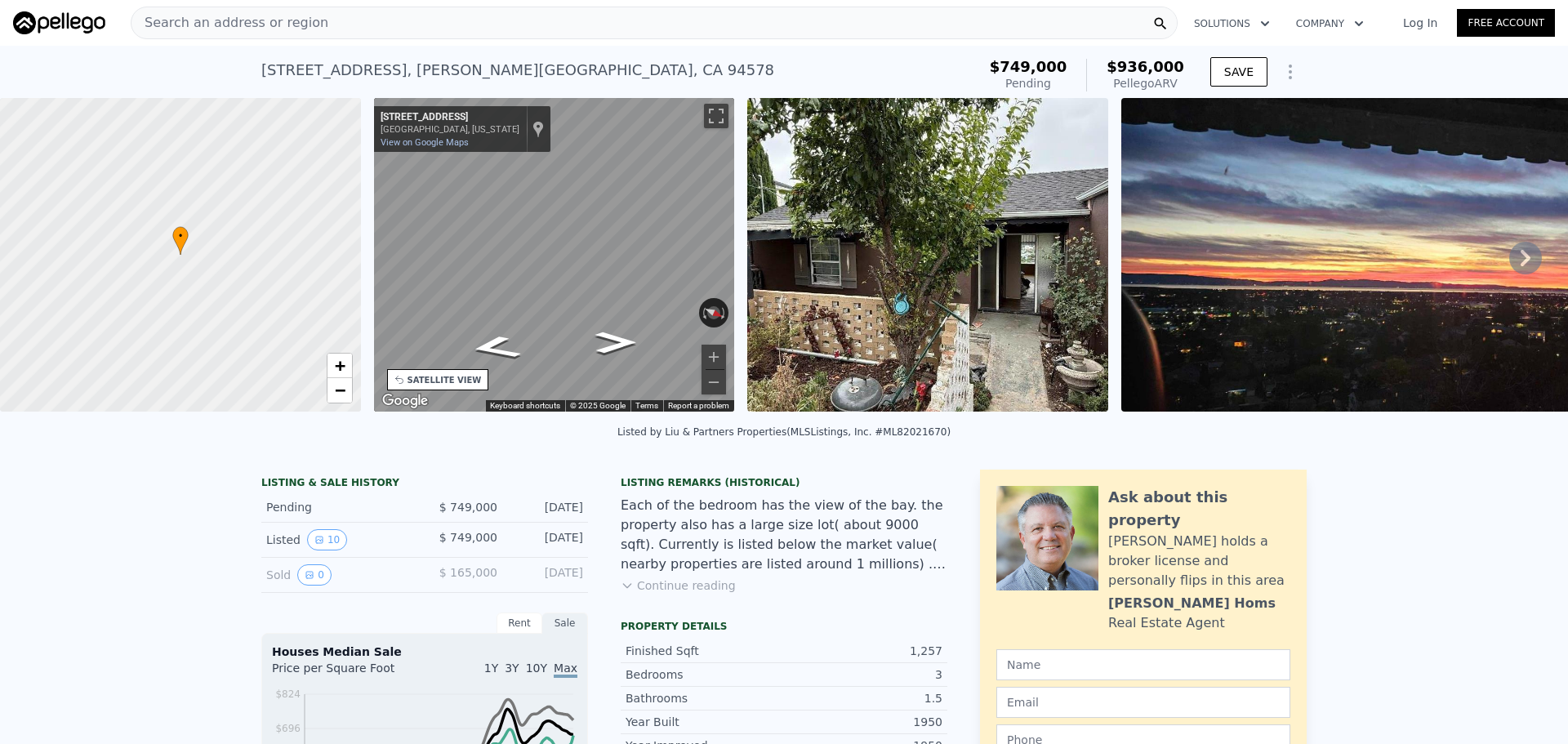
click at [327, 178] on div "• + − • + − STREET VIEW ← Move left → Move right ↑ Move up ↓ Move down + Zoom i…" at bounding box center [784, 257] width 1568 height 320
click at [489, 122] on div "← Move left → Move right ↑ Move up ↓ Move down + Zoom in - Zoom out [STREET_ADD…" at bounding box center [554, 254] width 361 height 314
click at [444, 30] on div "Search an address or region" at bounding box center [655, 23] width 1047 height 32
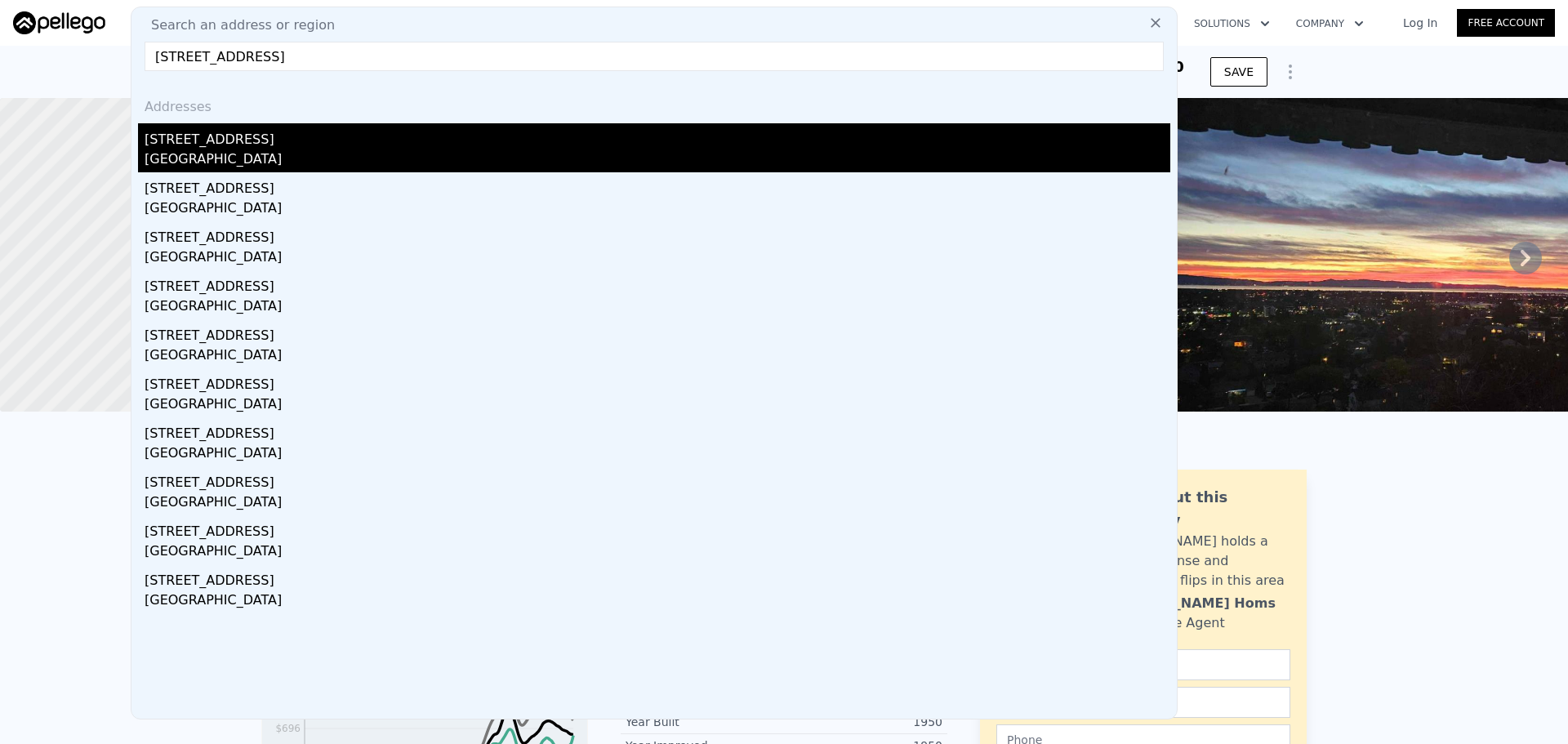
type input "[STREET_ADDRESS]"
click at [250, 143] on div "[STREET_ADDRESS]" at bounding box center [656, 137] width 1025 height 27
